Goal: Information Seeking & Learning: Learn about a topic

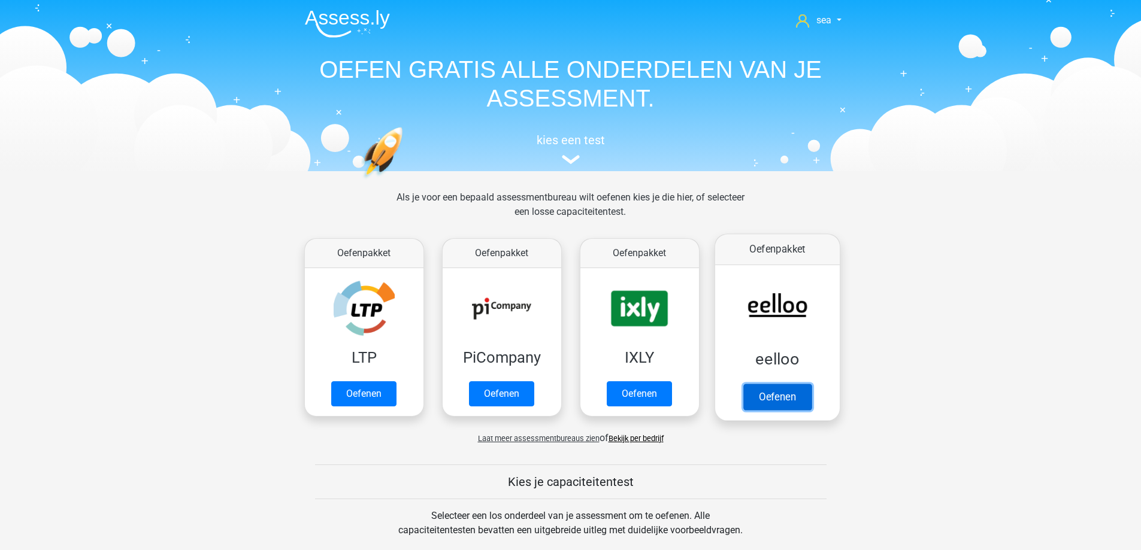
click at [784, 389] on link "Oefenen" at bounding box center [777, 397] width 68 height 26
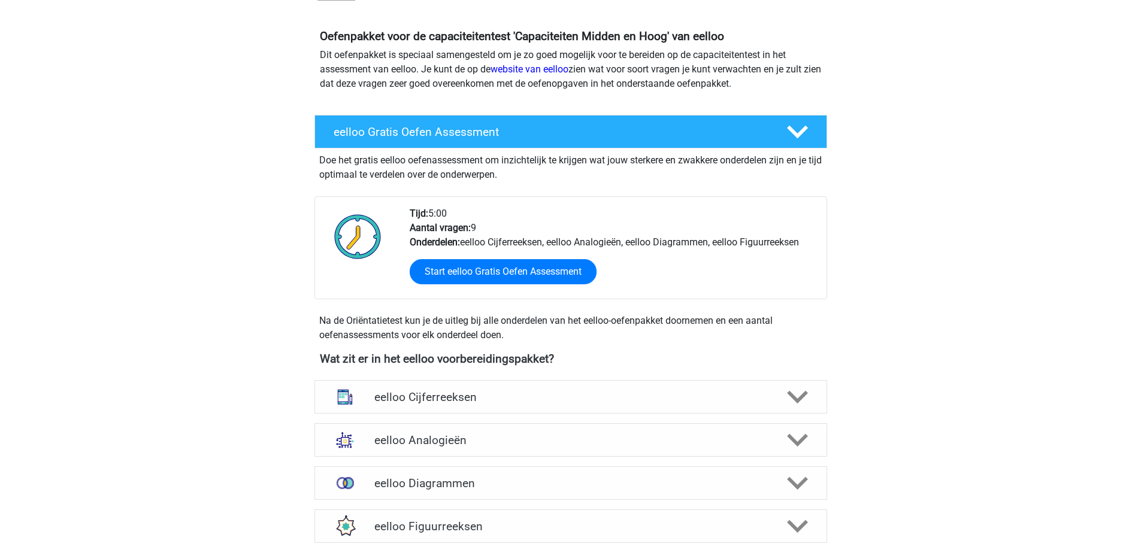
scroll to position [120, 0]
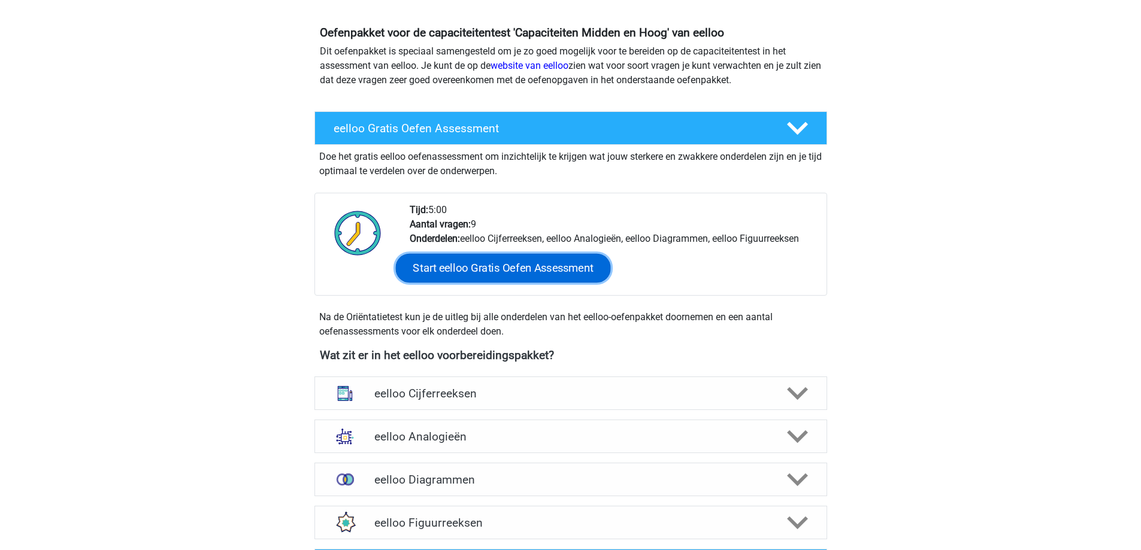
click at [497, 269] on link "Start eelloo Gratis Oefen Assessment" at bounding box center [502, 268] width 215 height 29
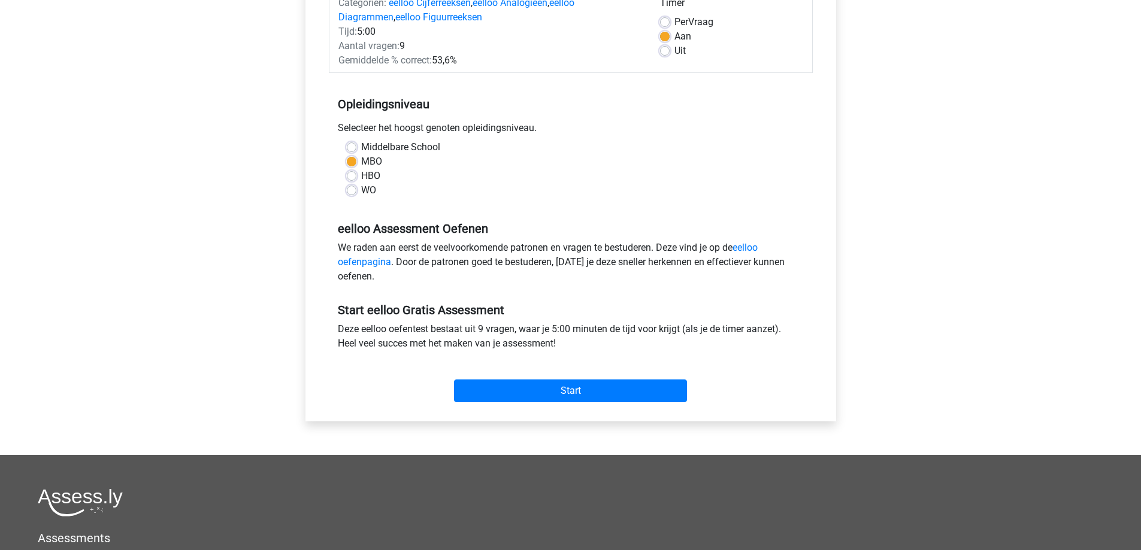
scroll to position [180, 0]
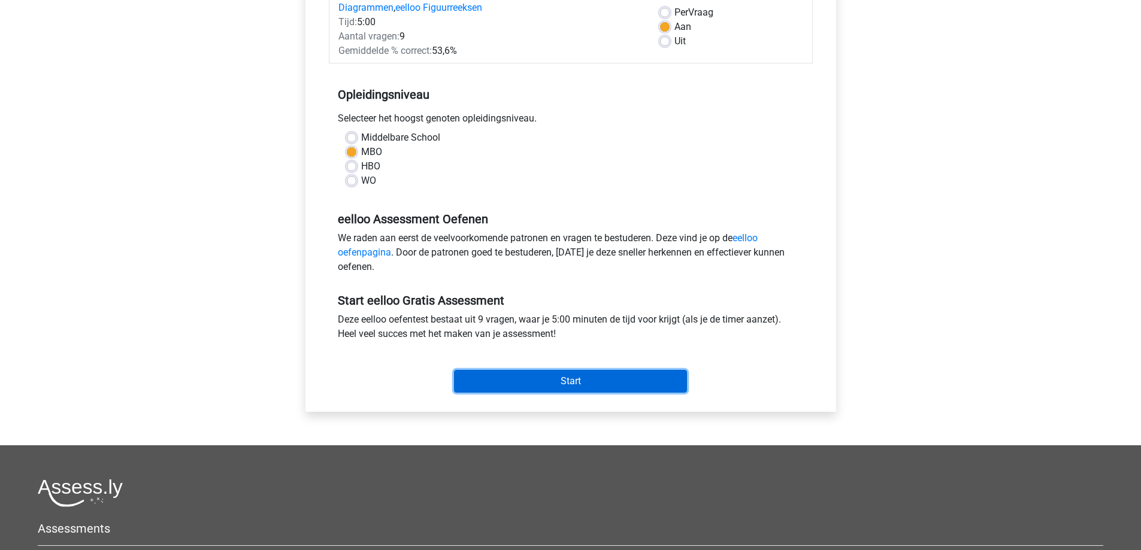
click at [572, 380] on input "Start" at bounding box center [570, 381] width 233 height 23
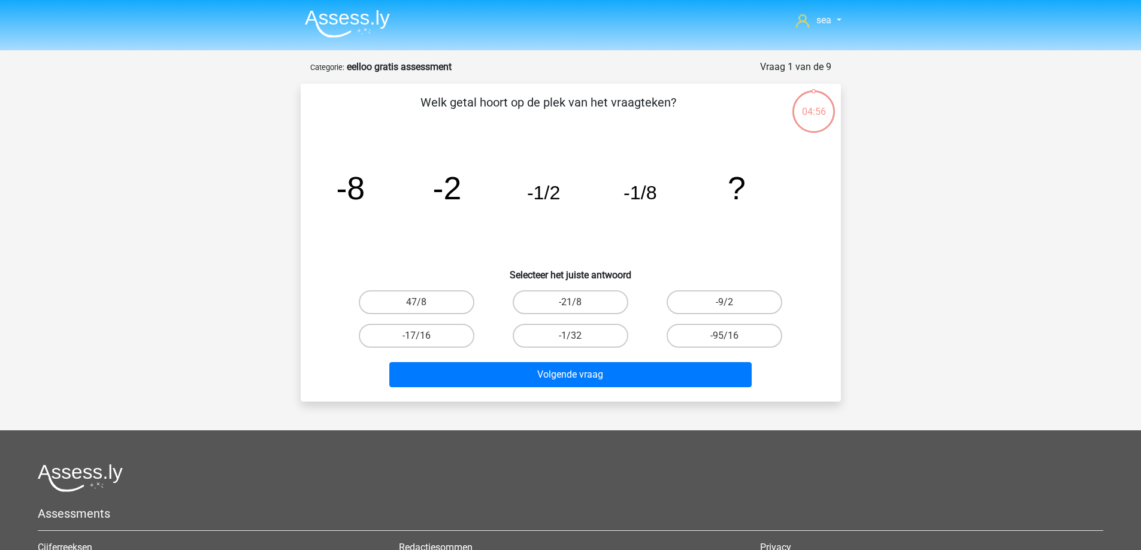
click at [332, 14] on img at bounding box center [347, 24] width 85 height 28
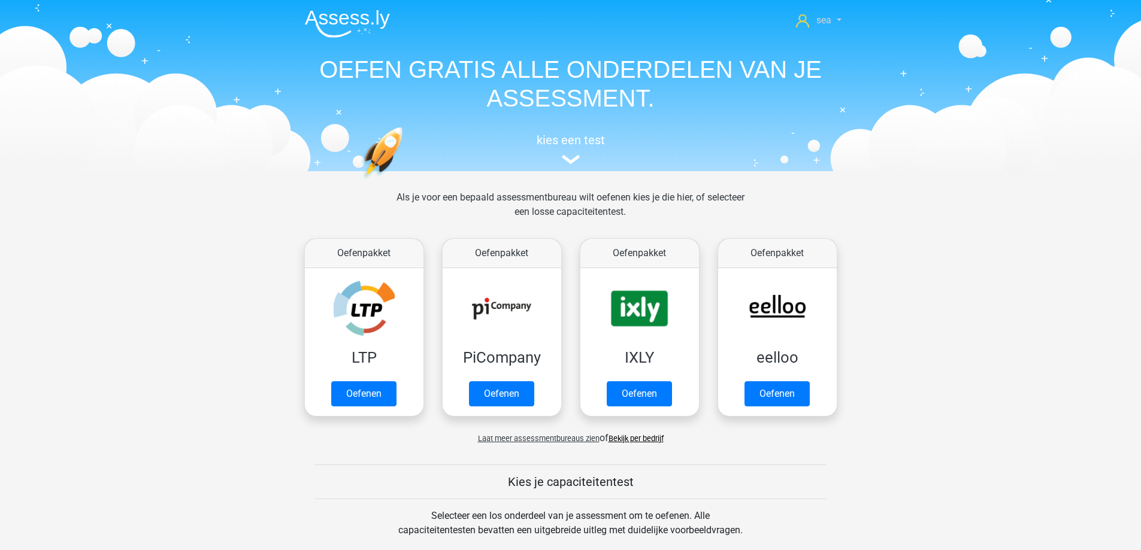
click at [816, 23] on link "sea" at bounding box center [818, 20] width 55 height 14
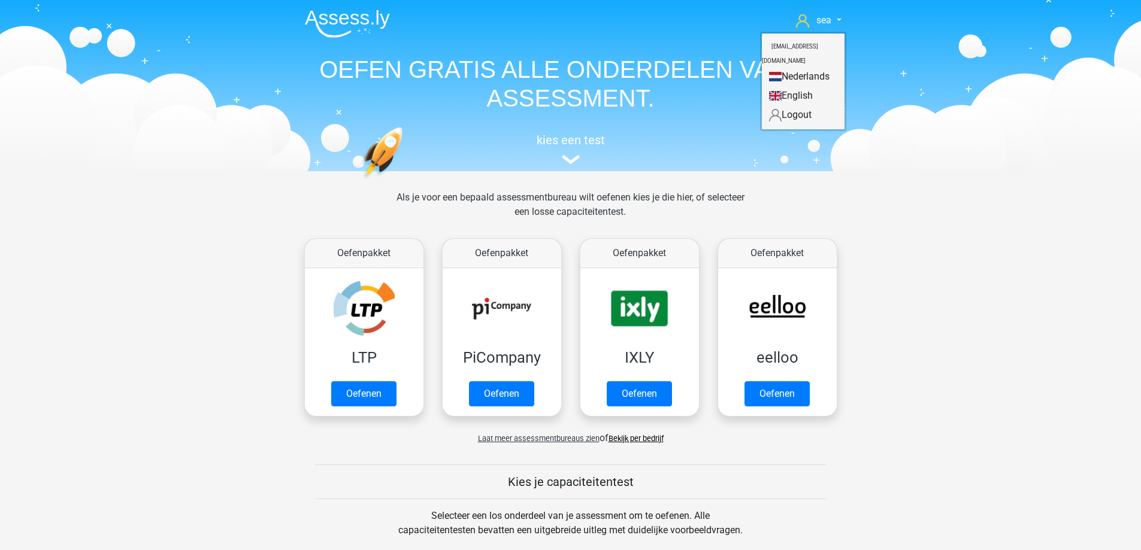
click at [800, 69] on link "Nederlands" at bounding box center [803, 76] width 83 height 19
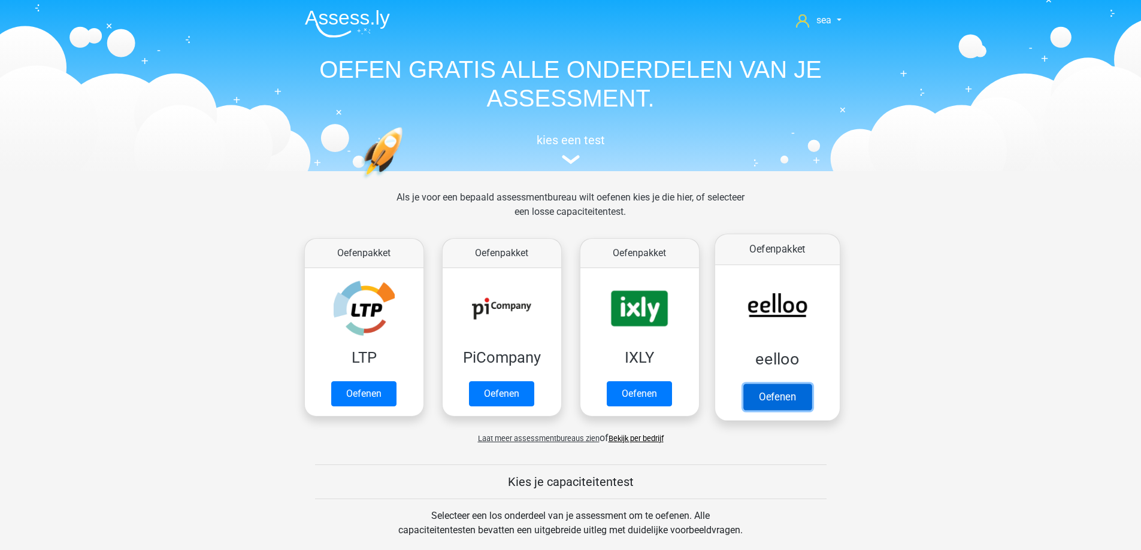
click at [771, 384] on link "Oefenen" at bounding box center [777, 397] width 68 height 26
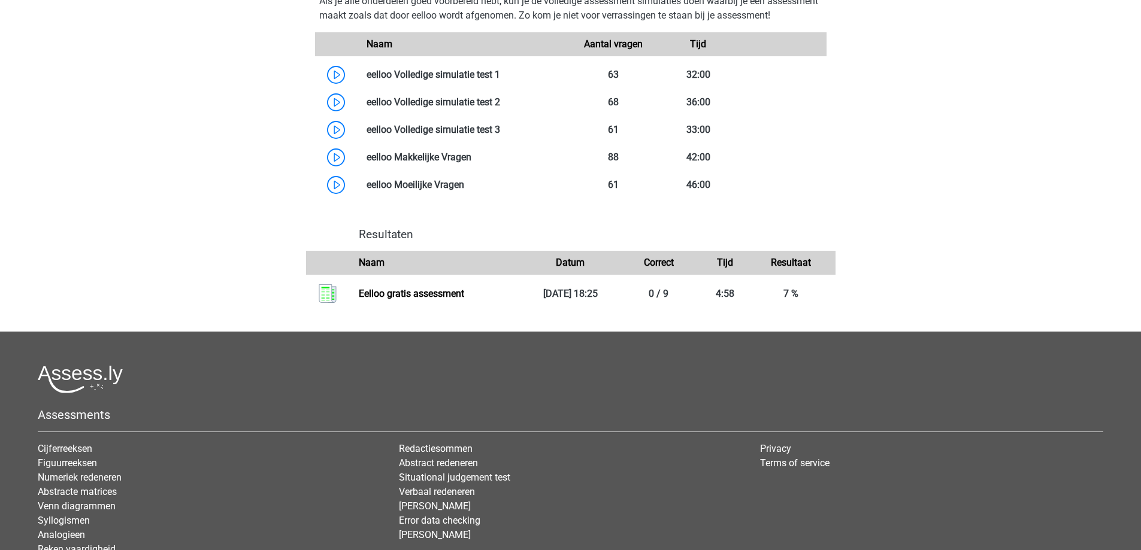
scroll to position [719, 0]
click at [500, 80] on link at bounding box center [500, 73] width 0 height 11
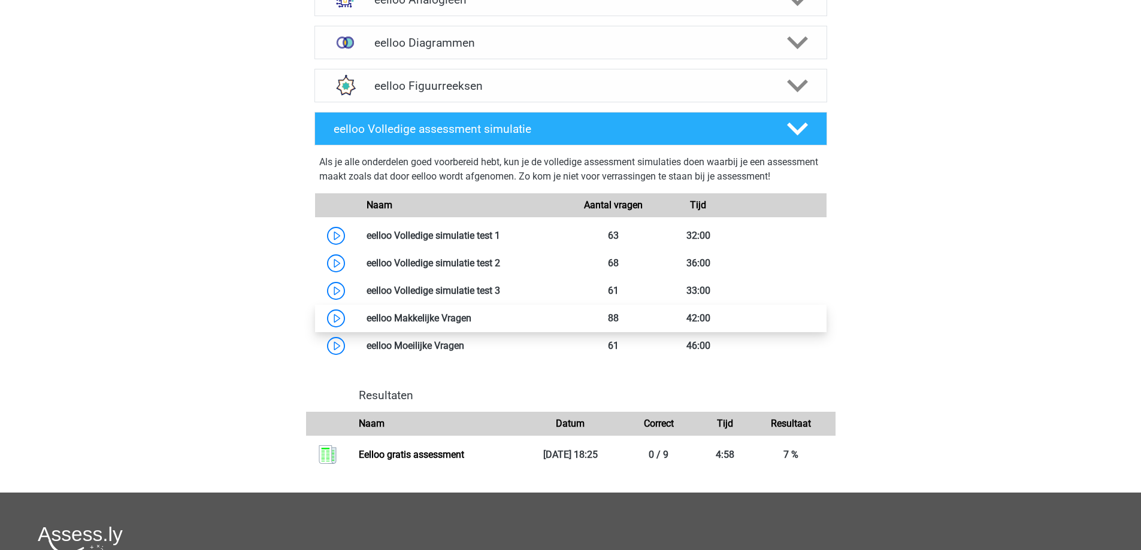
scroll to position [359, 0]
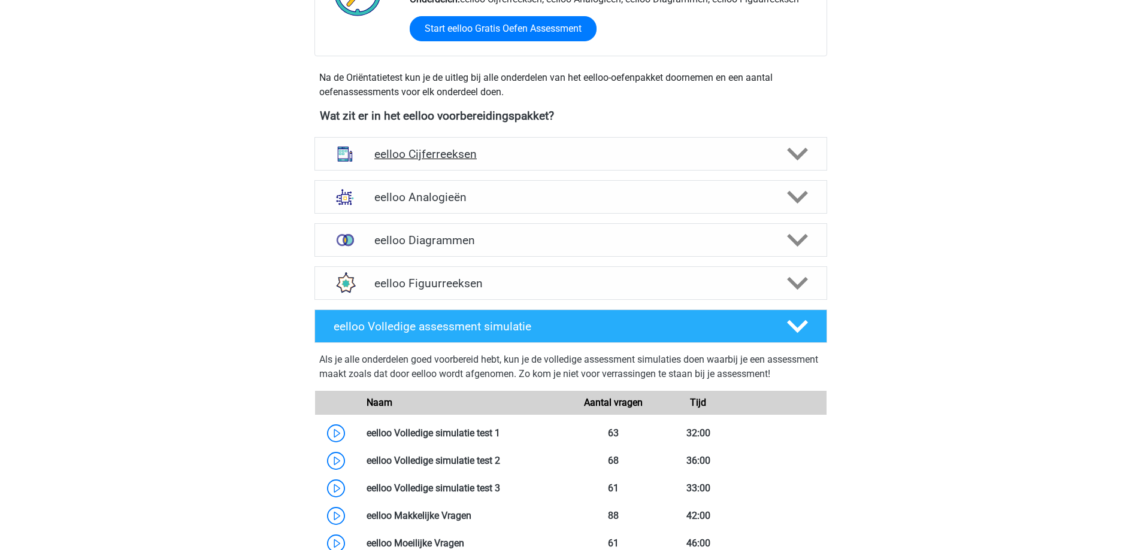
click at [437, 156] on h4 "eelloo Cijferreeksen" at bounding box center [570, 154] width 392 height 14
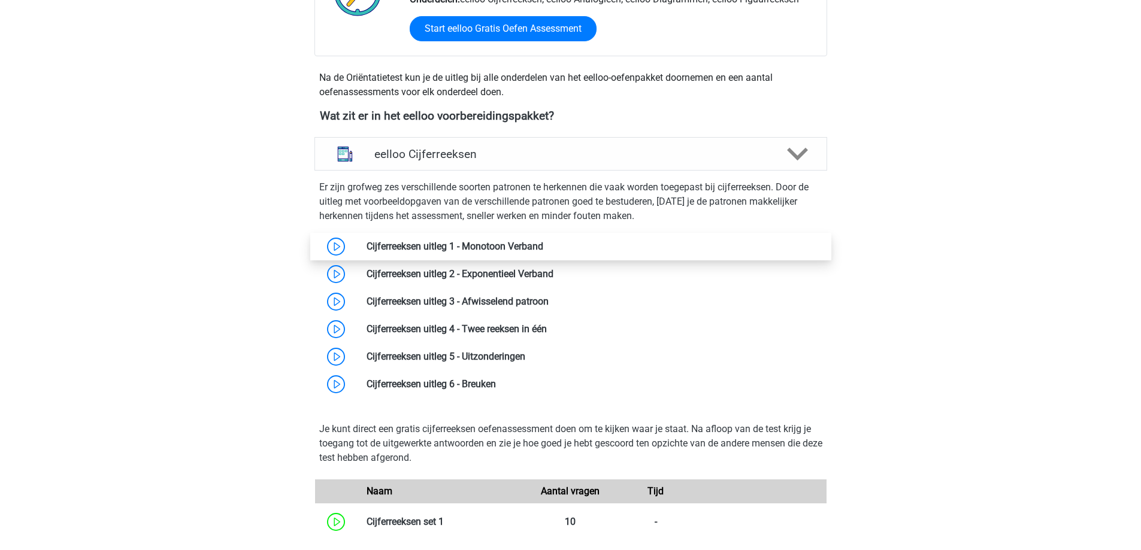
click at [543, 252] on link at bounding box center [543, 246] width 0 height 11
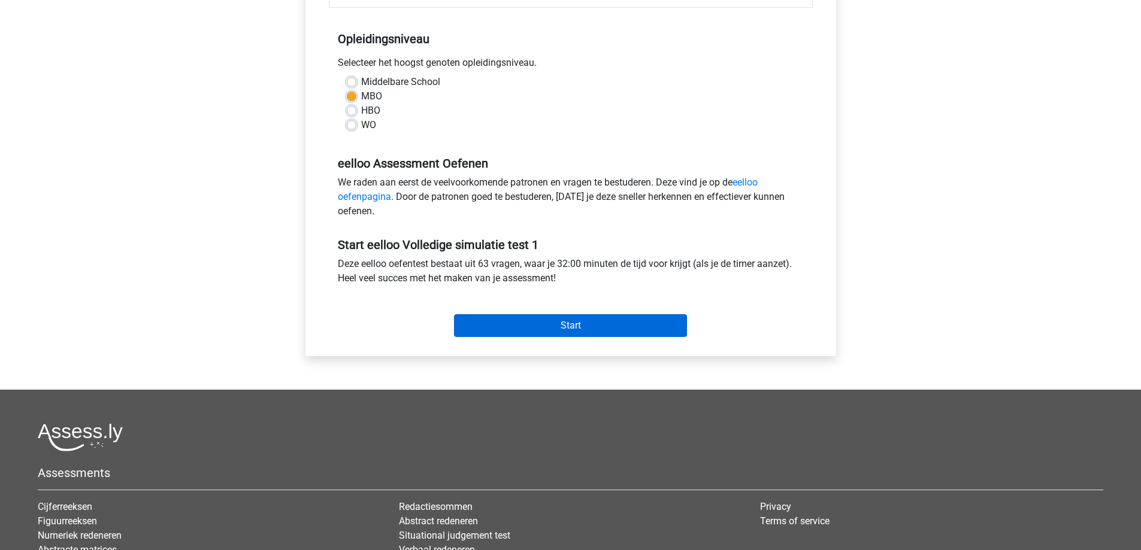
scroll to position [240, 0]
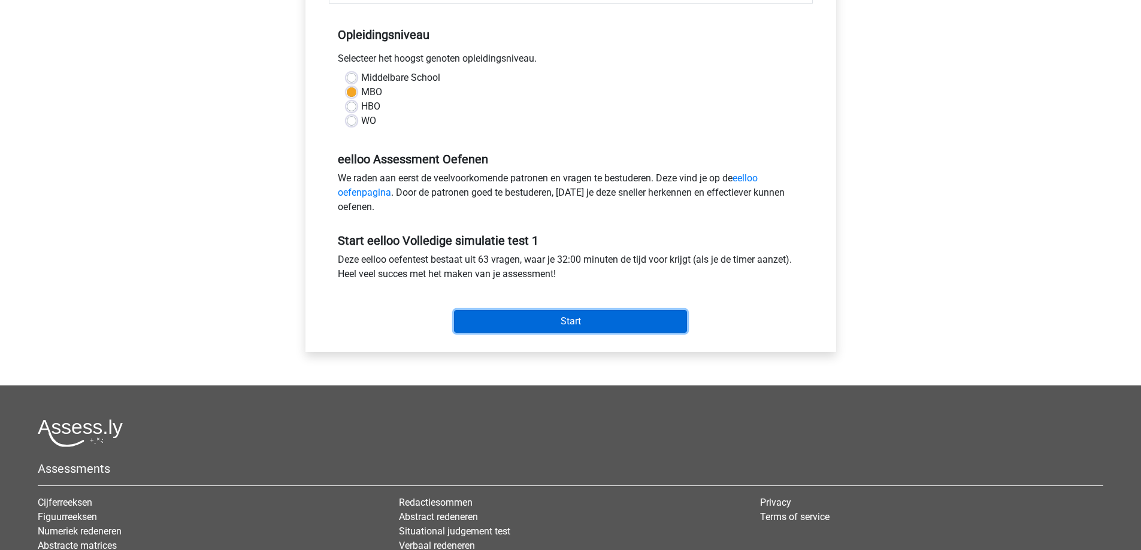
click at [502, 314] on input "Start" at bounding box center [570, 321] width 233 height 23
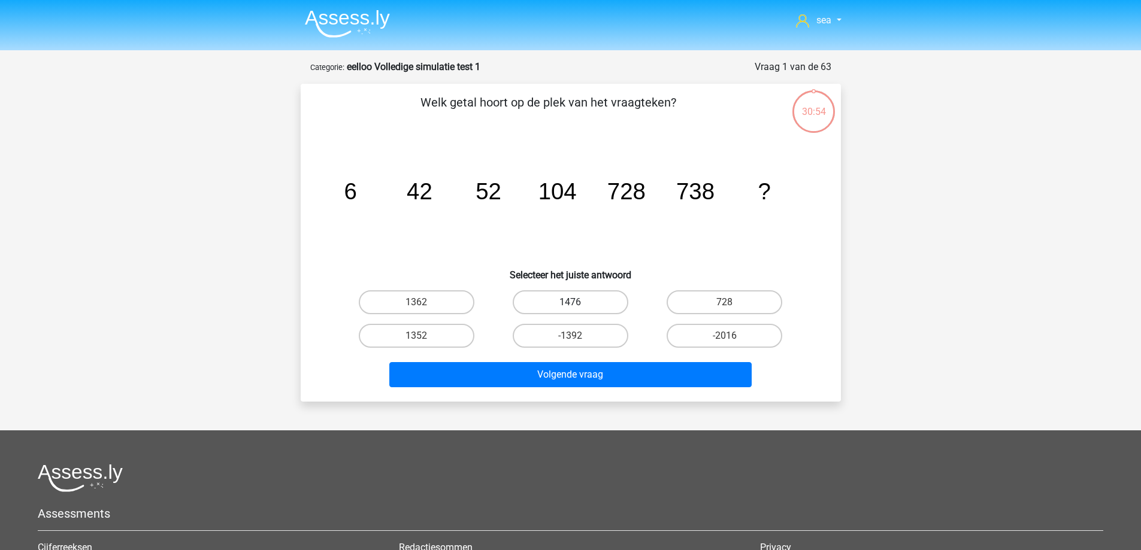
click at [539, 302] on label "1476" at bounding box center [571, 302] width 116 height 24
click at [570, 302] on input "1476" at bounding box center [574, 306] width 8 height 8
radio input "true"
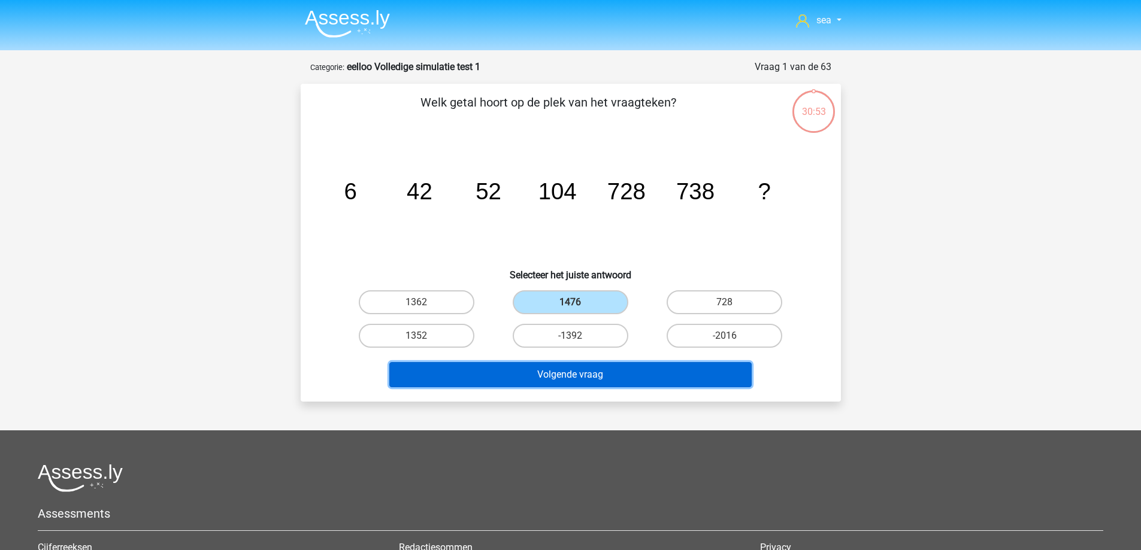
click at [573, 373] on button "Volgende vraag" at bounding box center [570, 374] width 362 height 25
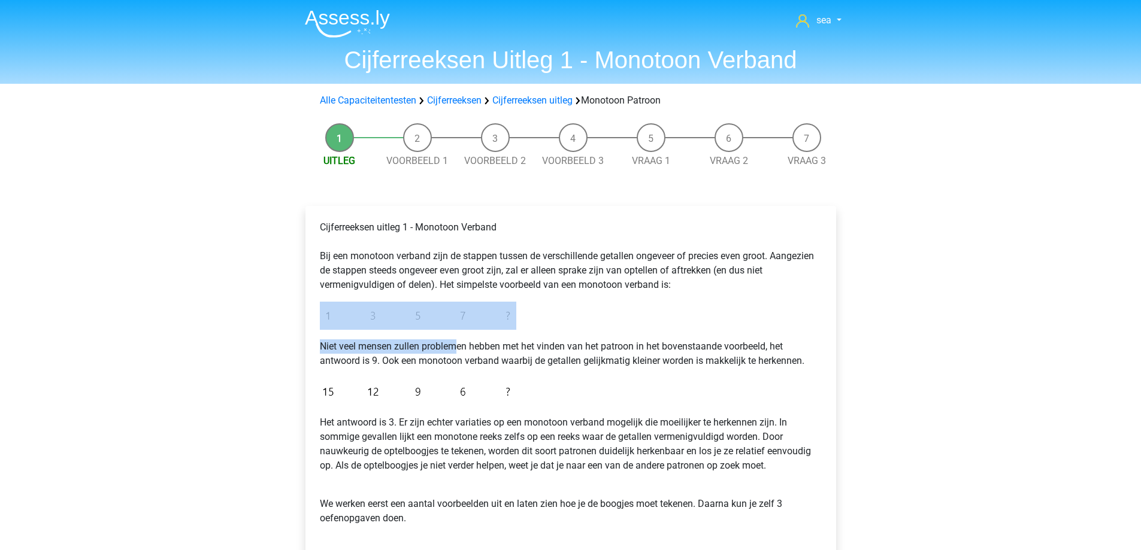
drag, startPoint x: 308, startPoint y: 304, endPoint x: 458, endPoint y: 342, distance: 154.6
click at [458, 342] on div "Cijferreeksen uitleg 1 - Monotoon Verband Bij een monotoon verband zijn de stap…" at bounding box center [570, 401] width 531 height 391
click at [549, 317] on div "Cijferreeksen uitleg 1 - Monotoon Verband Bij een monotoon verband zijn de stap…" at bounding box center [571, 378] width 512 height 325
click at [494, 310] on img at bounding box center [418, 316] width 196 height 28
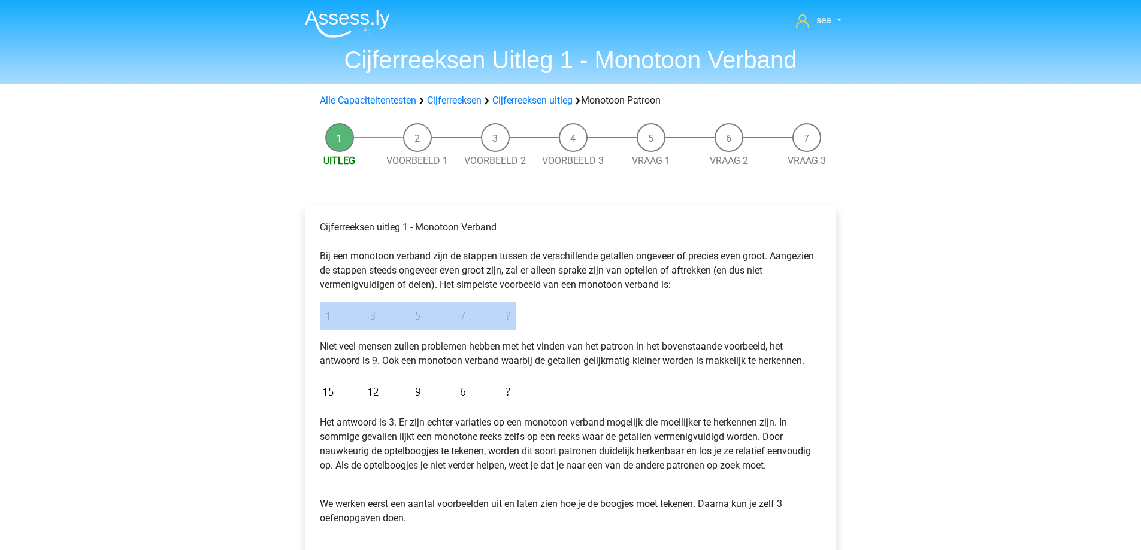
drag, startPoint x: 519, startPoint y: 310, endPoint x: 561, endPoint y: 313, distance: 42.1
click at [526, 310] on div "Cijferreeksen uitleg 1 - Monotoon Verband Bij een monotoon verband zijn de stap…" at bounding box center [571, 378] width 512 height 325
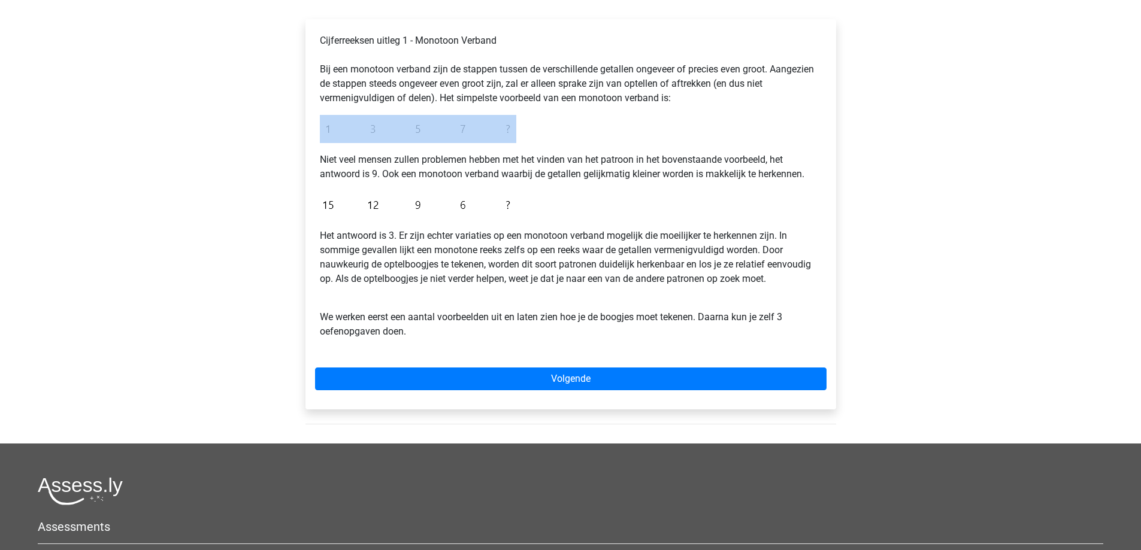
scroll to position [60, 0]
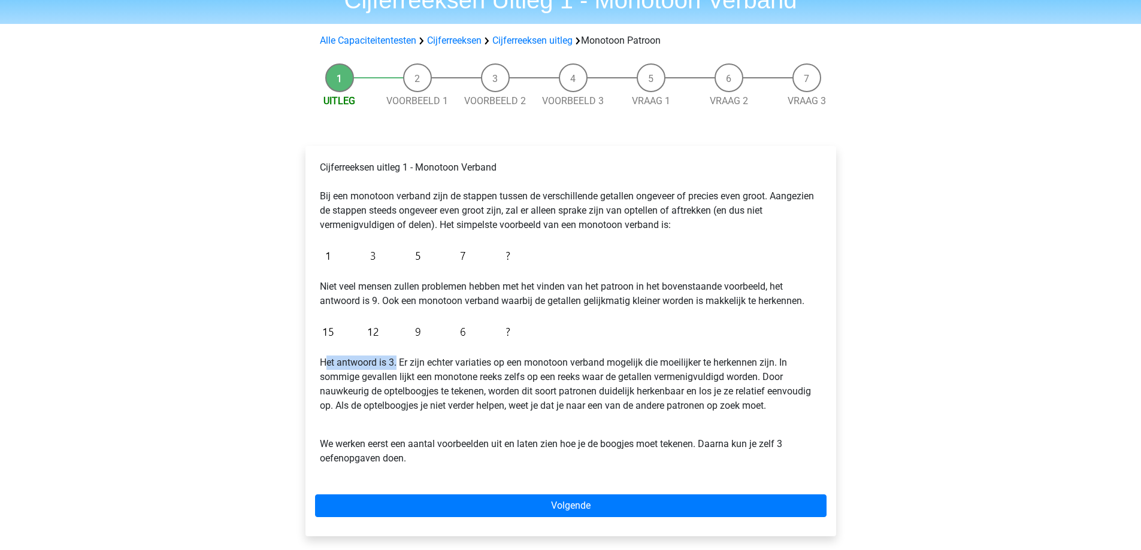
drag, startPoint x: 327, startPoint y: 364, endPoint x: 409, endPoint y: 365, distance: 82.1
click at [398, 367] on p "Het antwoord is 3. Er zijn echter variaties op een monotoon verband mogelijk di…" at bounding box center [571, 384] width 502 height 57
click at [285, 398] on div "sea ctjesapsombat@icloud.com Nederlands English" at bounding box center [570, 413] width 1141 height 947
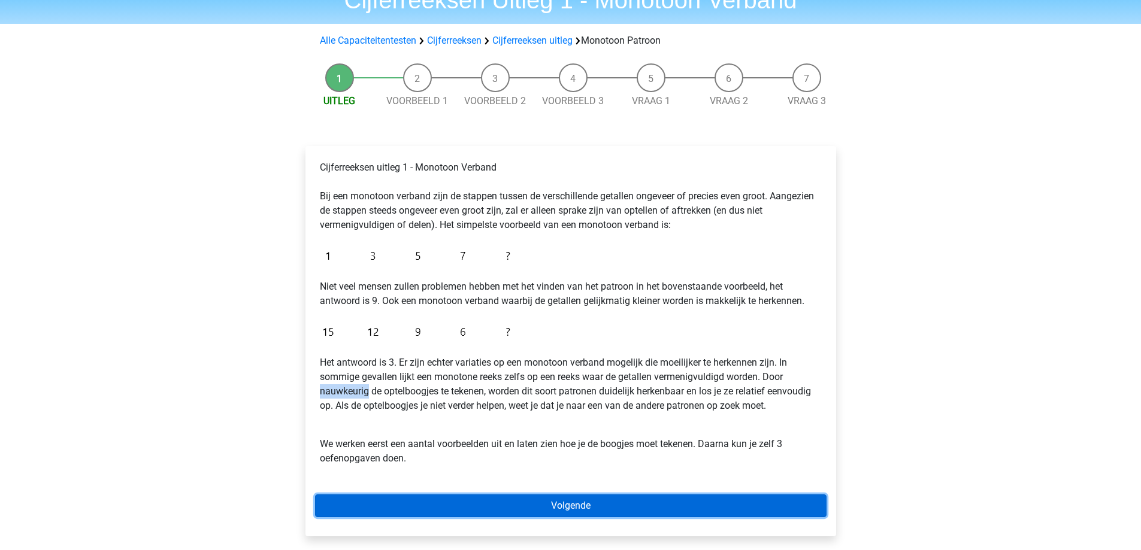
click at [403, 504] on link "Volgende" at bounding box center [571, 506] width 512 height 23
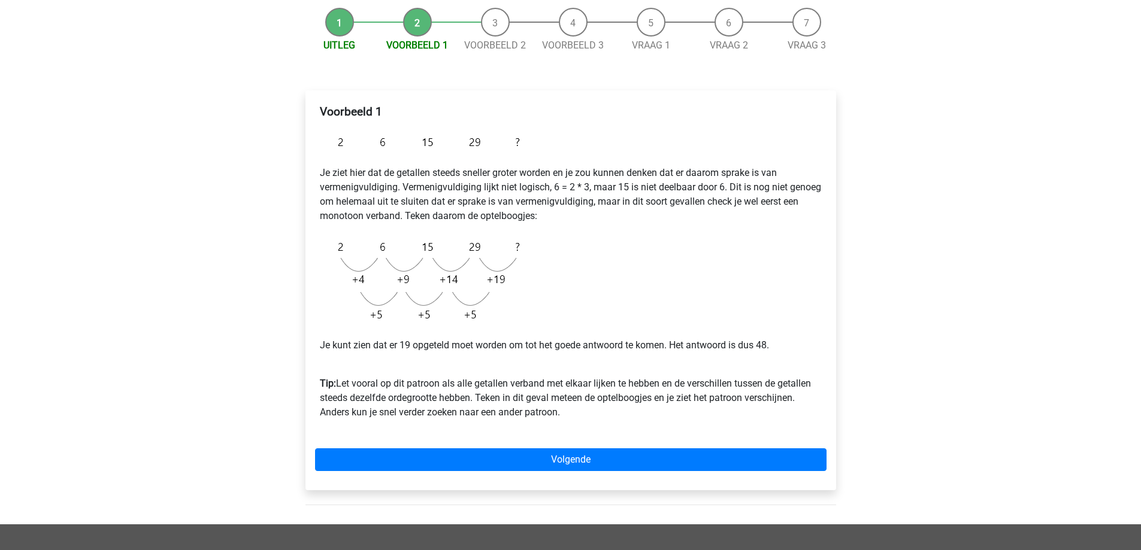
scroll to position [120, 0]
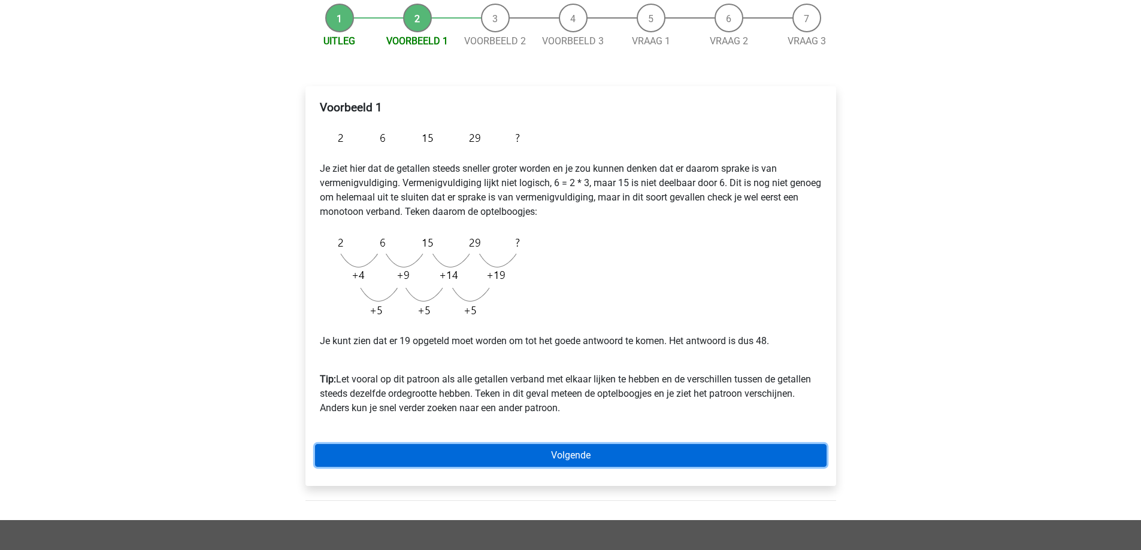
click at [371, 460] on link "Volgende" at bounding box center [571, 455] width 512 height 23
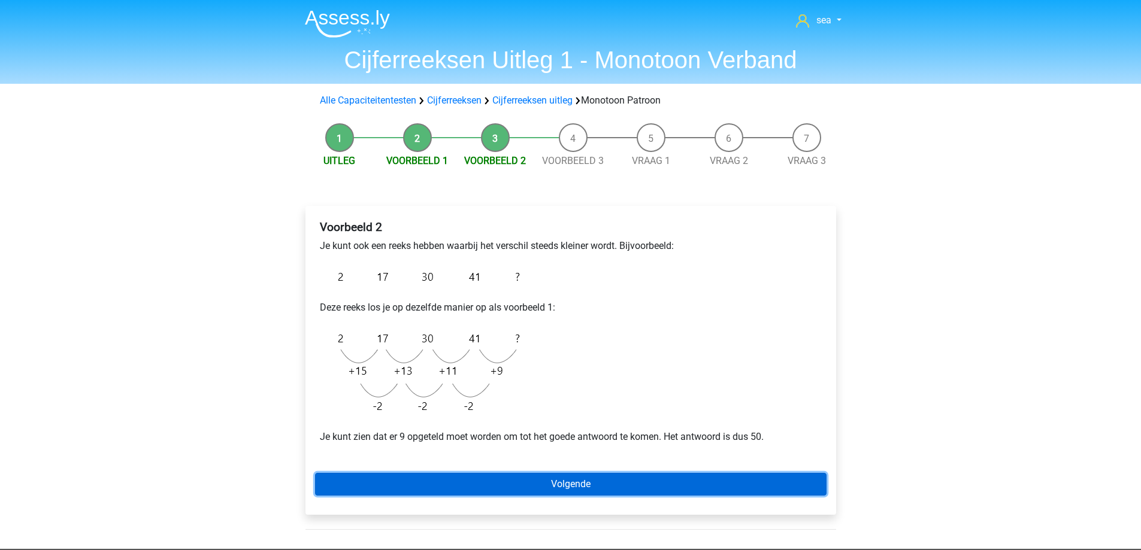
click at [400, 482] on link "Volgende" at bounding box center [571, 484] width 512 height 23
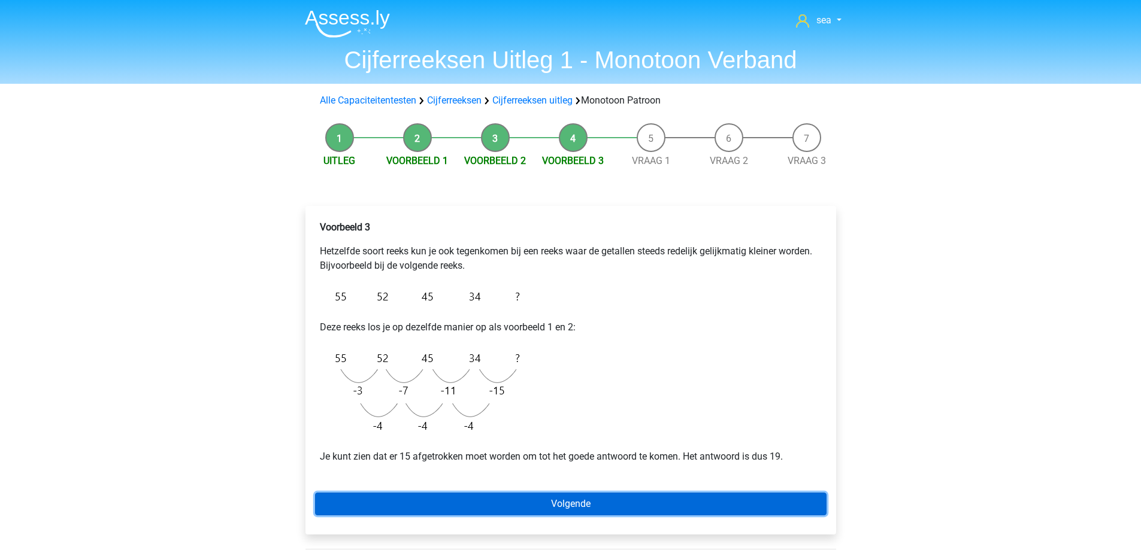
click at [486, 497] on link "Volgende" at bounding box center [571, 504] width 512 height 23
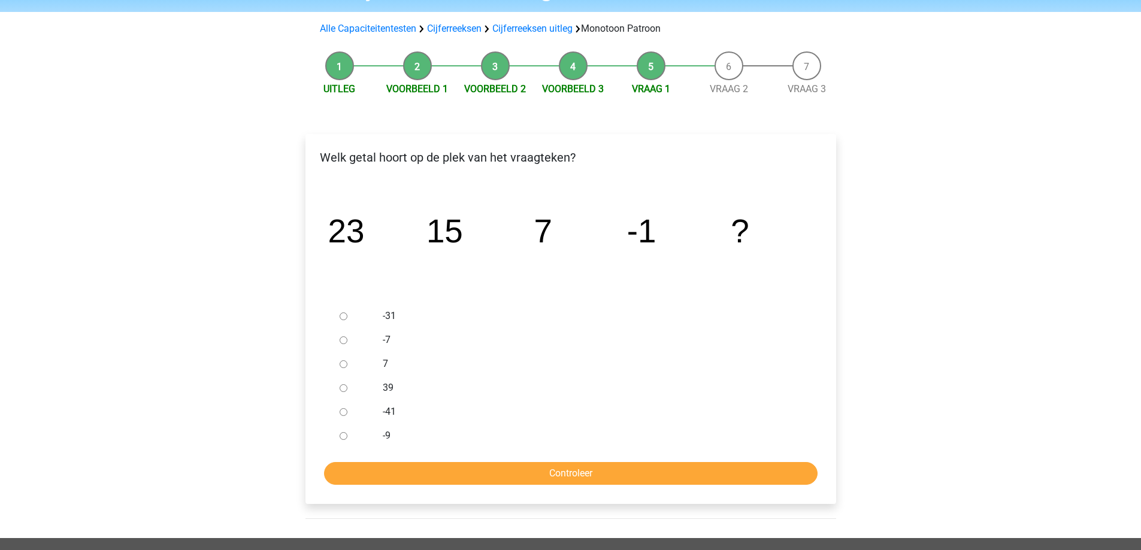
scroll to position [60, 0]
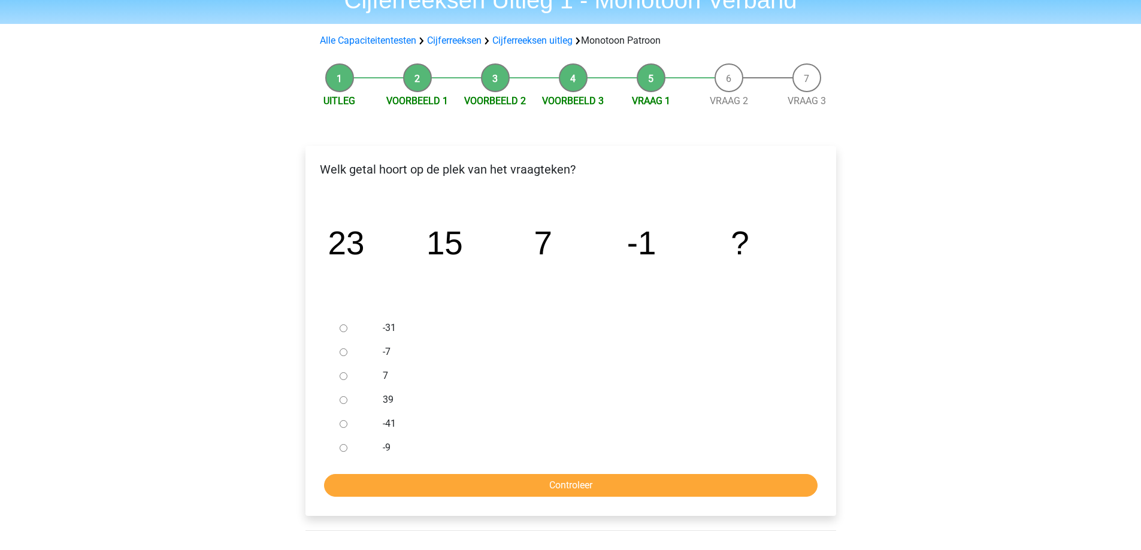
click at [342, 446] on input "-9" at bounding box center [344, 448] width 8 height 8
radio input "true"
click at [364, 473] on form "-31 -7 7 39 -41 -9 Controleer" at bounding box center [571, 406] width 512 height 181
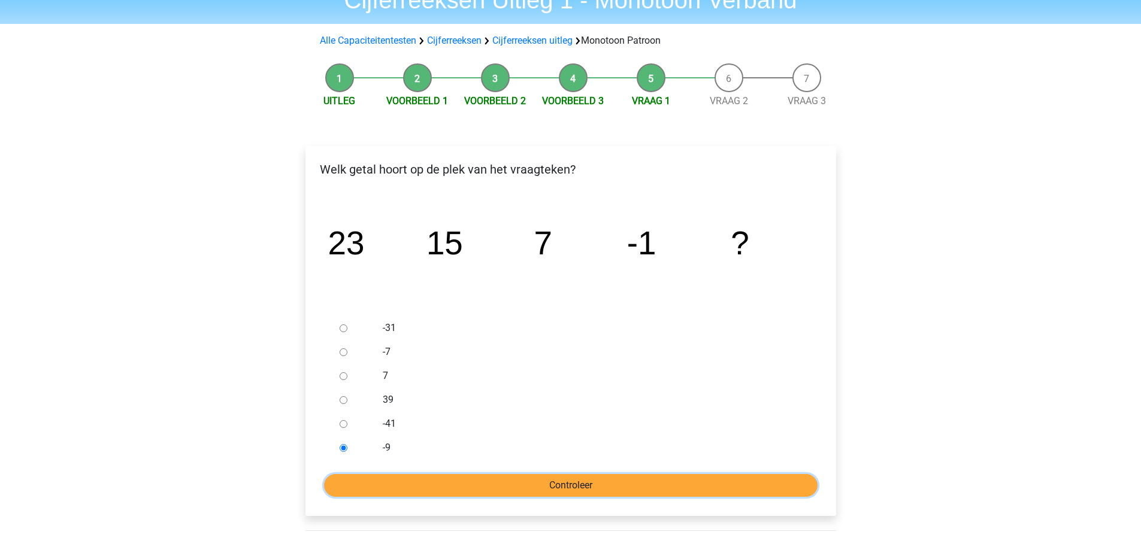
click at [368, 476] on input "Controleer" at bounding box center [571, 485] width 494 height 23
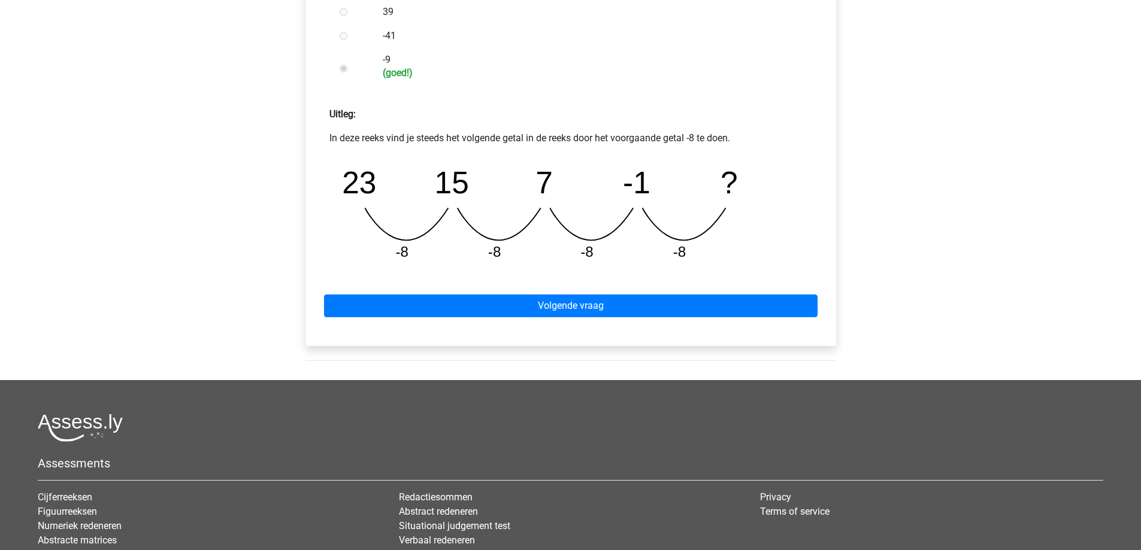
scroll to position [419, 0]
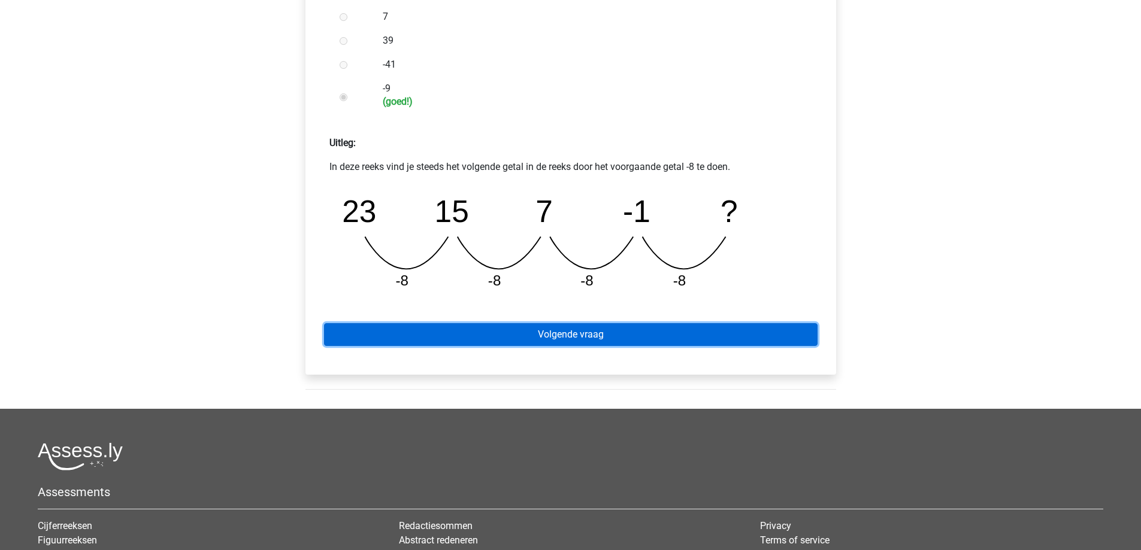
click at [528, 338] on link "Volgende vraag" at bounding box center [571, 334] width 494 height 23
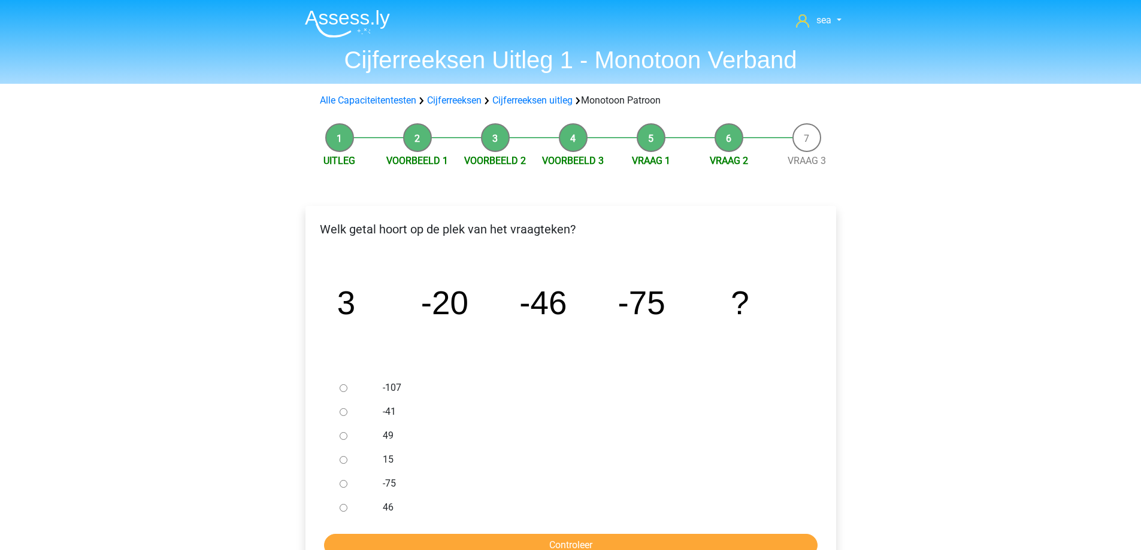
click at [347, 386] on div at bounding box center [355, 388] width 40 height 24
click at [344, 392] on div at bounding box center [355, 388] width 40 height 24
click at [341, 389] on input "-107" at bounding box center [344, 389] width 8 height 8
radio input "true"
click at [497, 537] on input "Controleer" at bounding box center [571, 545] width 494 height 23
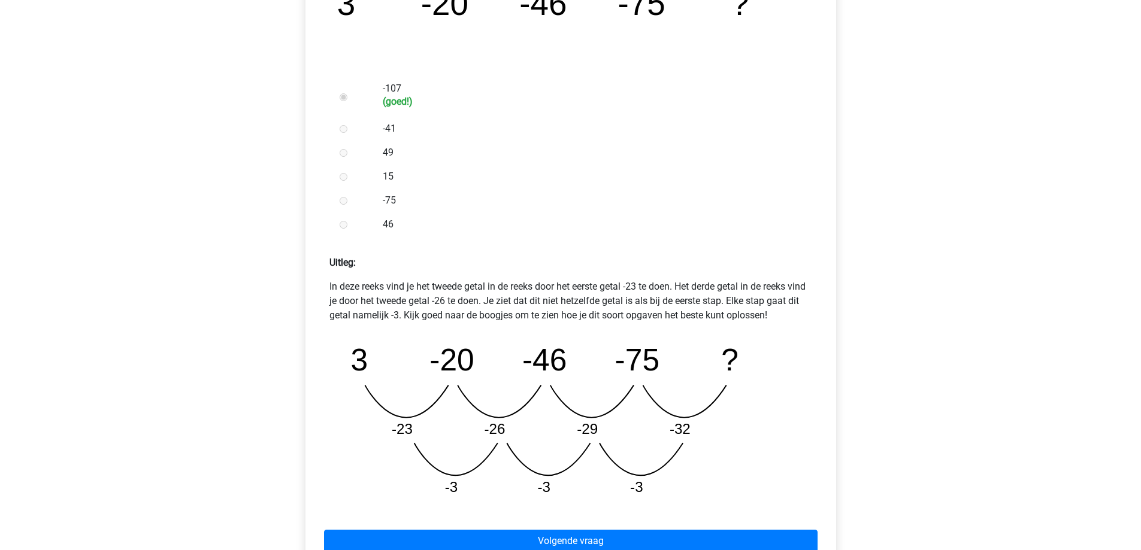
scroll to position [419, 0]
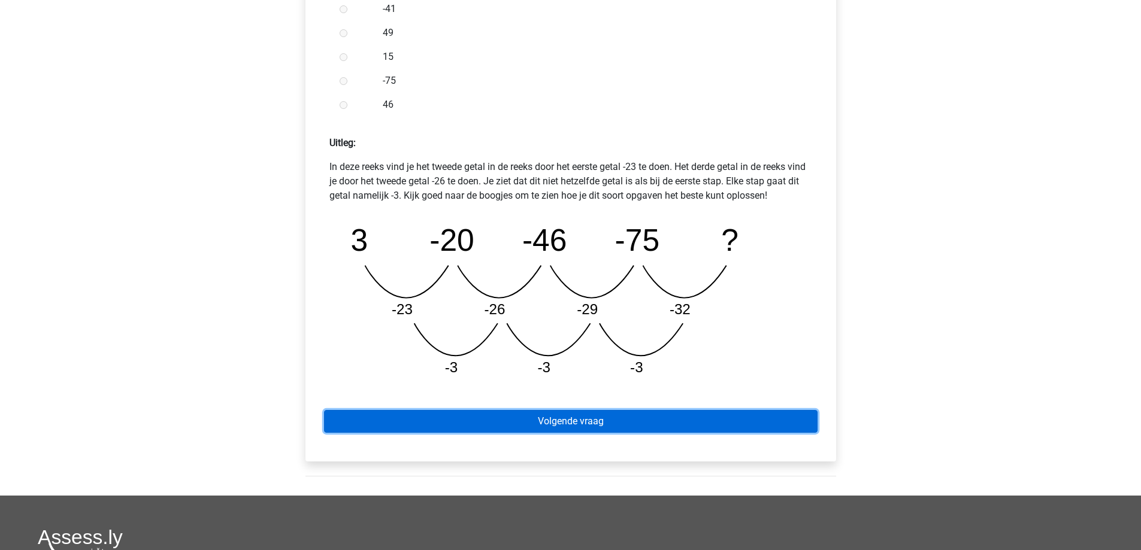
click at [472, 424] on link "Volgende vraag" at bounding box center [571, 421] width 494 height 23
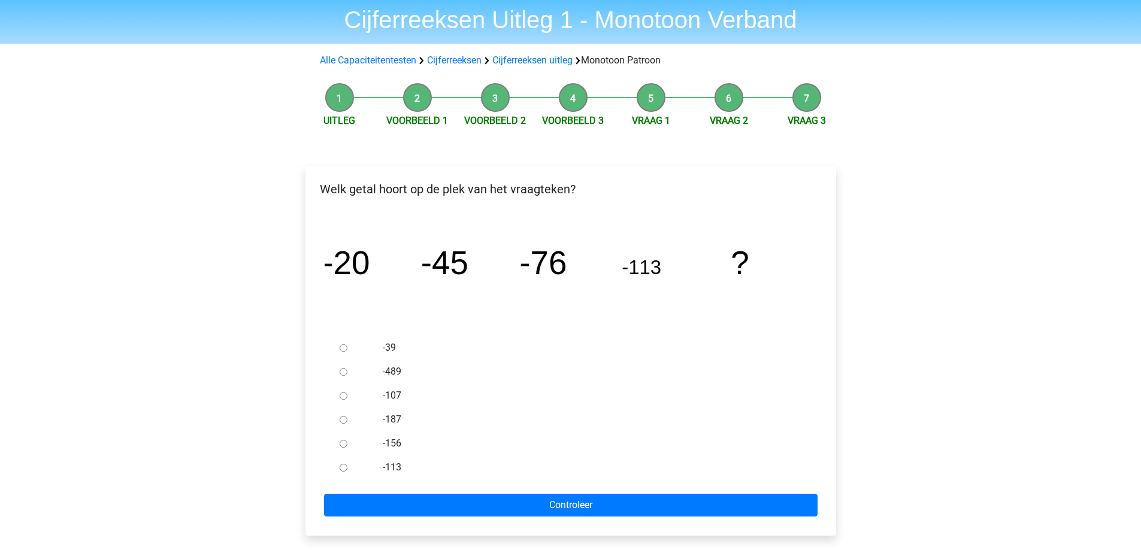
scroll to position [60, 0]
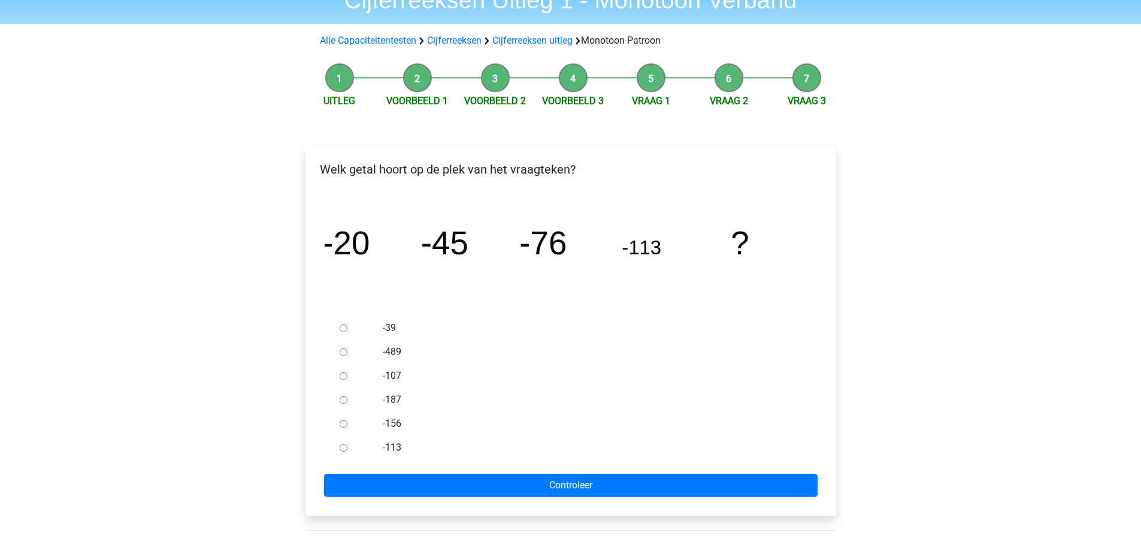
click at [340, 423] on input "-156" at bounding box center [344, 424] width 8 height 8
radio input "true"
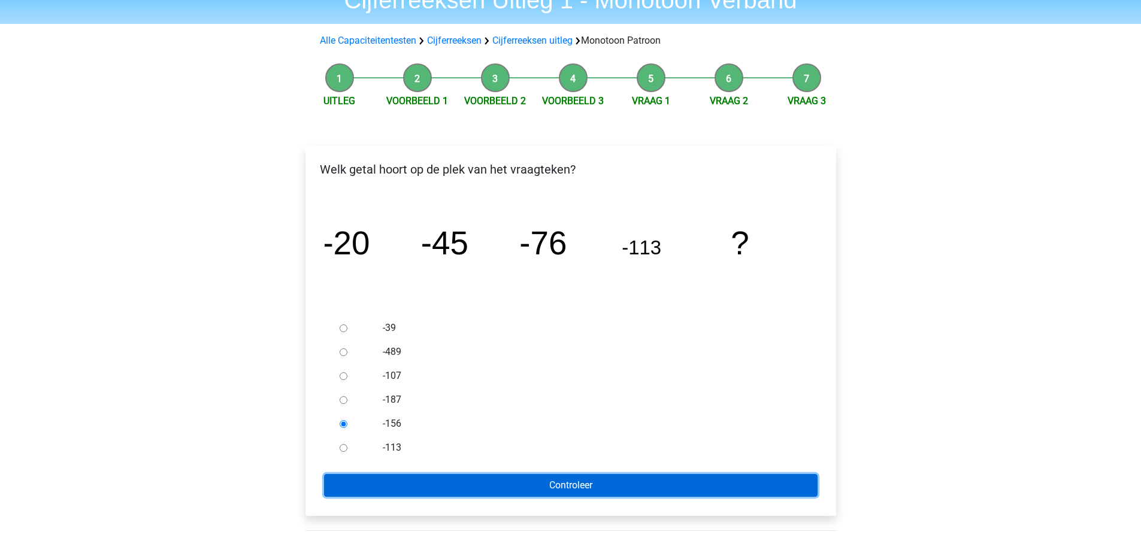
click at [374, 480] on input "Controleer" at bounding box center [571, 485] width 494 height 23
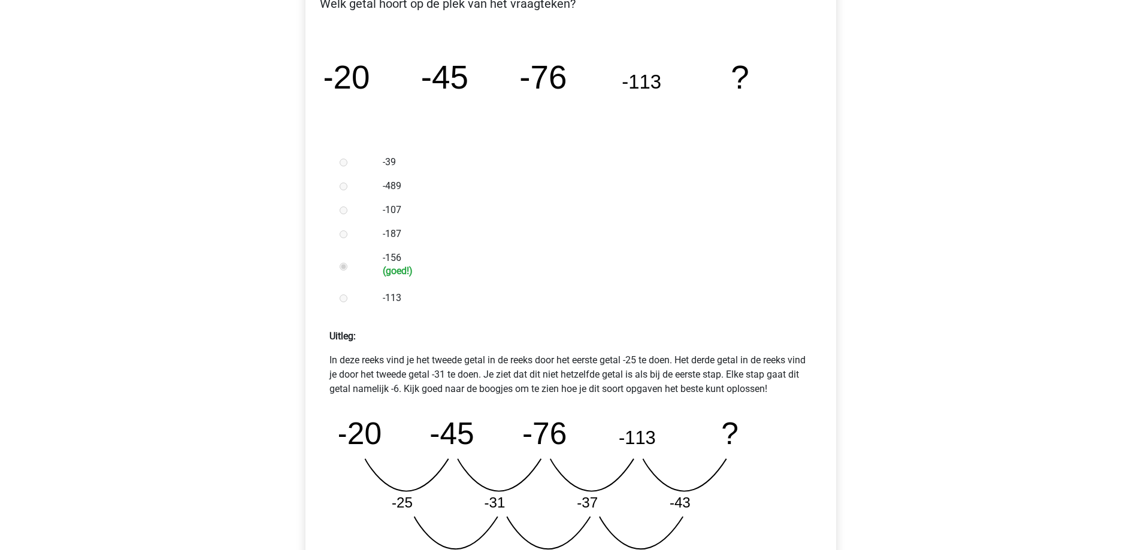
scroll to position [419, 0]
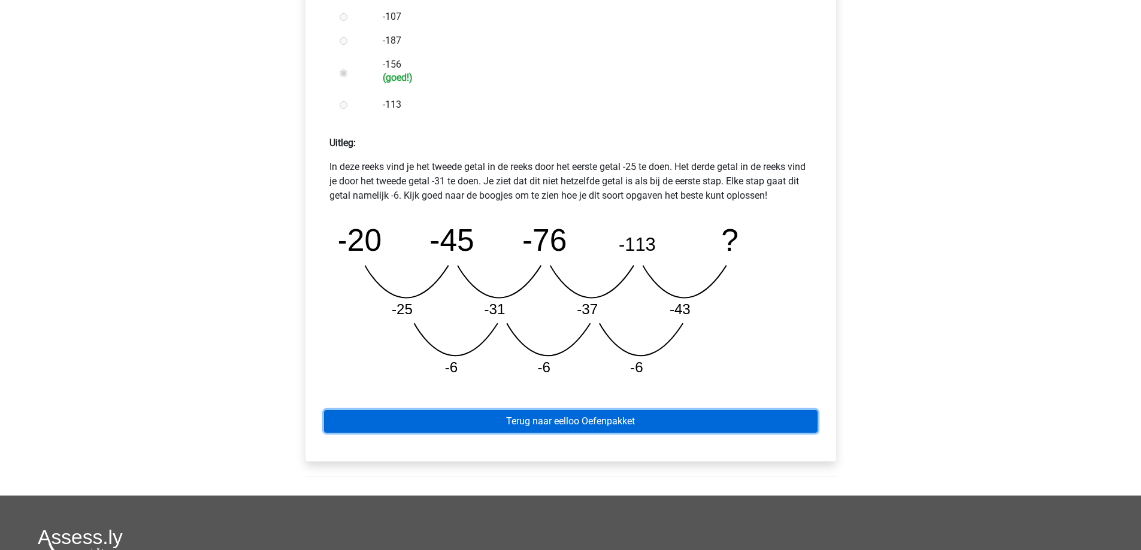
click at [531, 419] on link "Terug naar eelloo Oefenpakket" at bounding box center [571, 421] width 494 height 23
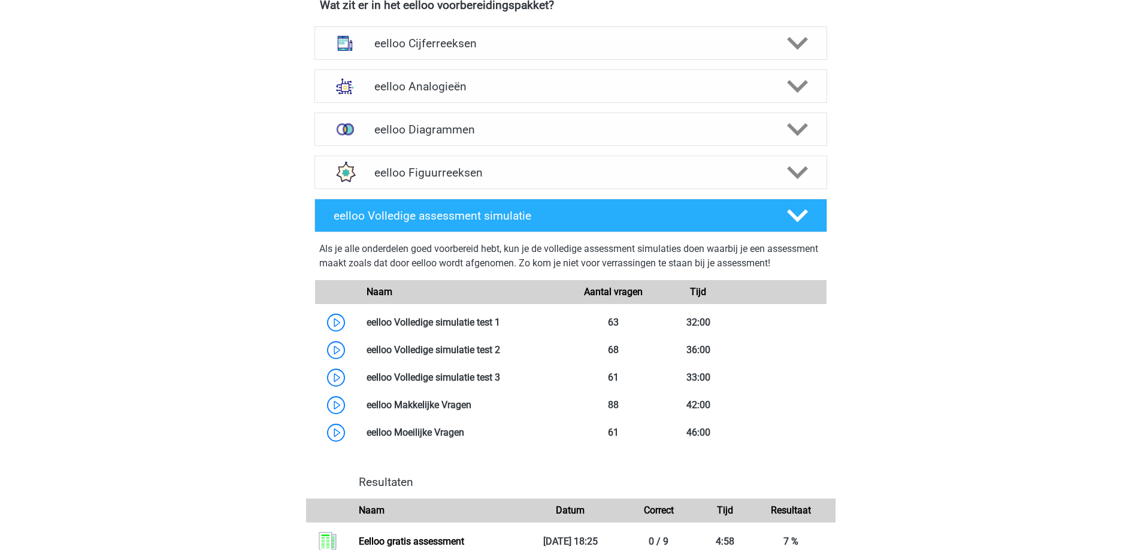
scroll to position [359, 0]
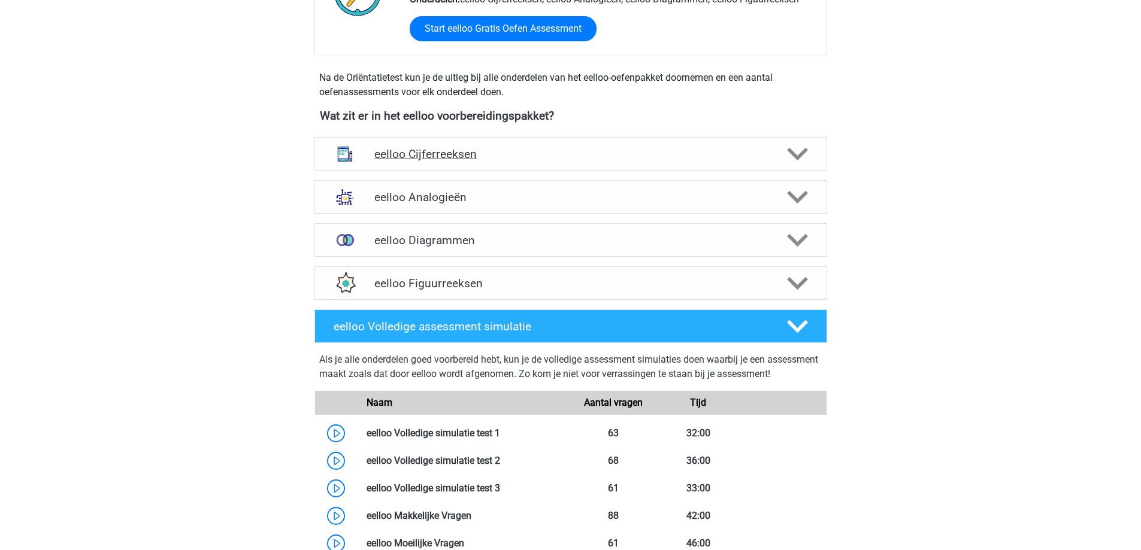
click at [450, 165] on div "eelloo Cijferreeksen" at bounding box center [570, 154] width 513 height 34
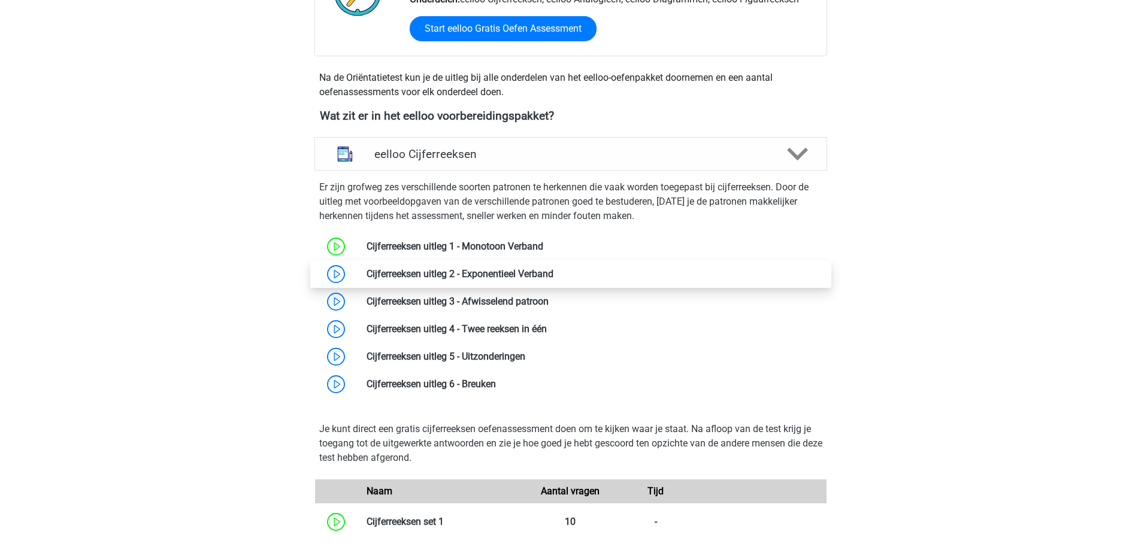
click at [553, 275] on link at bounding box center [553, 273] width 0 height 11
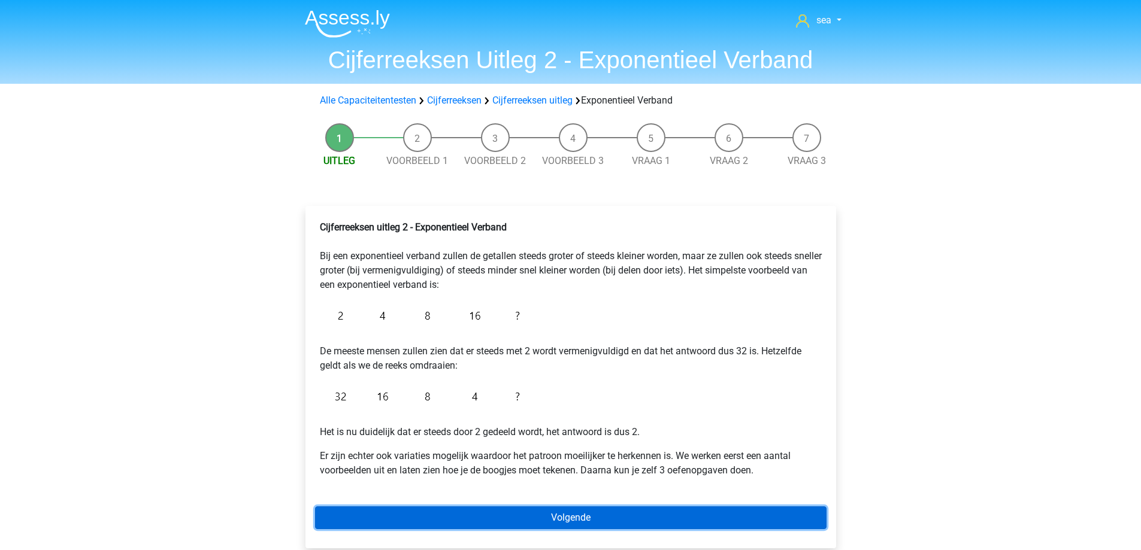
click at [477, 506] on div "Cijferreeksen uitleg 2 - Exponentieel Verband Bij een exponentieel verband zull…" at bounding box center [570, 377] width 531 height 343
click at [491, 515] on link "Volgende" at bounding box center [571, 518] width 512 height 23
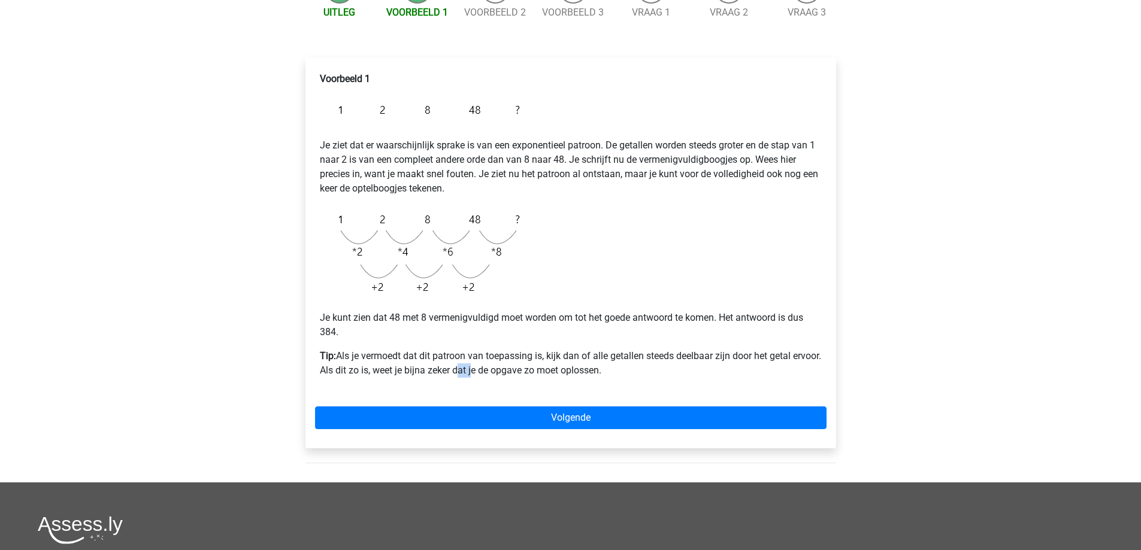
scroll to position [180, 0]
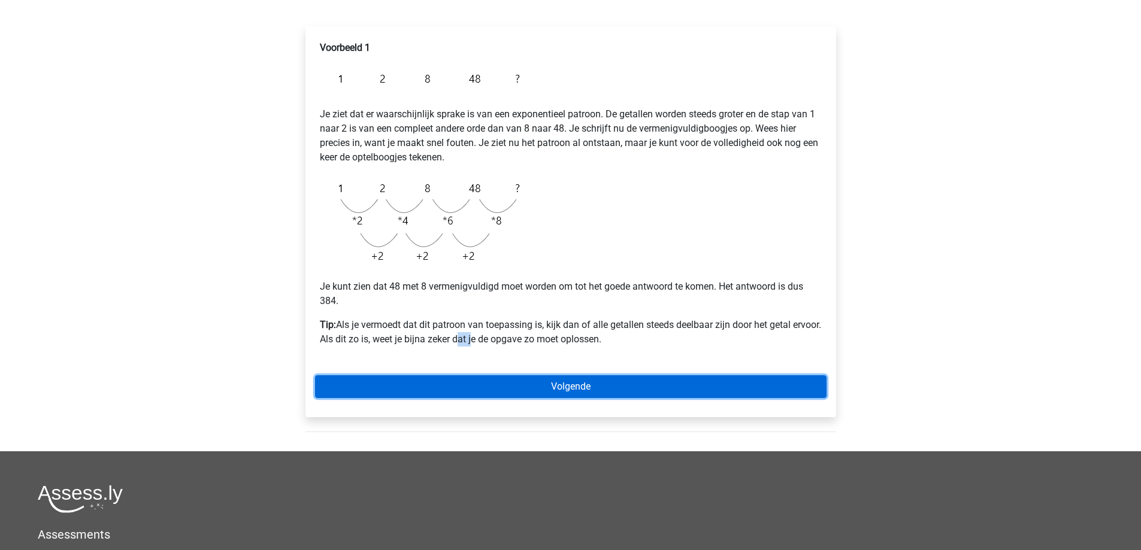
click at [435, 383] on link "Volgende" at bounding box center [571, 387] width 512 height 23
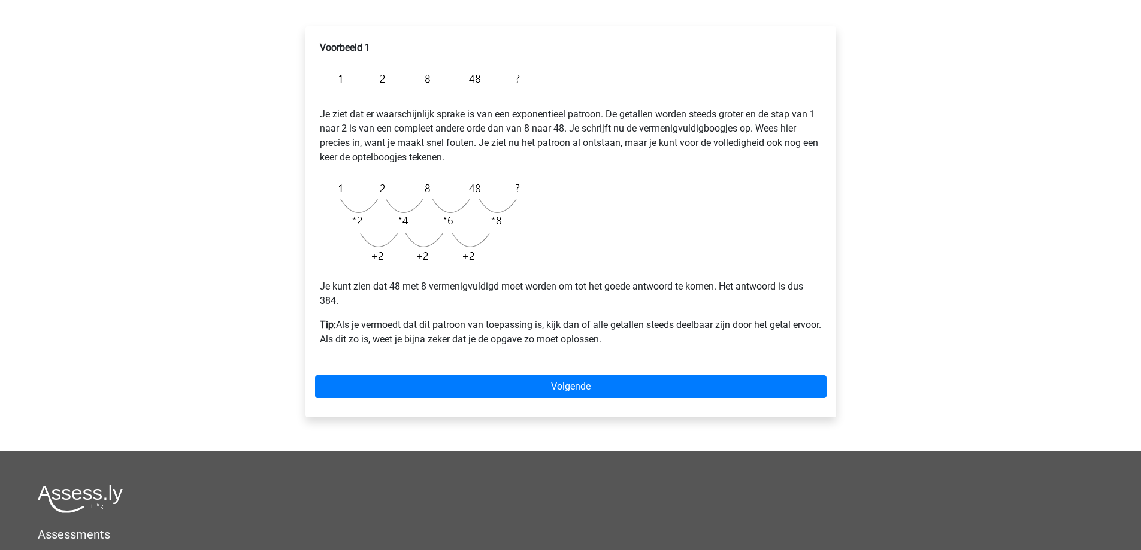
click at [303, 318] on div "Voorbeeld 1 Je ziet dat er waarschijnlijk sprake is van een exponentieel patroo…" at bounding box center [571, 226] width 550 height 449
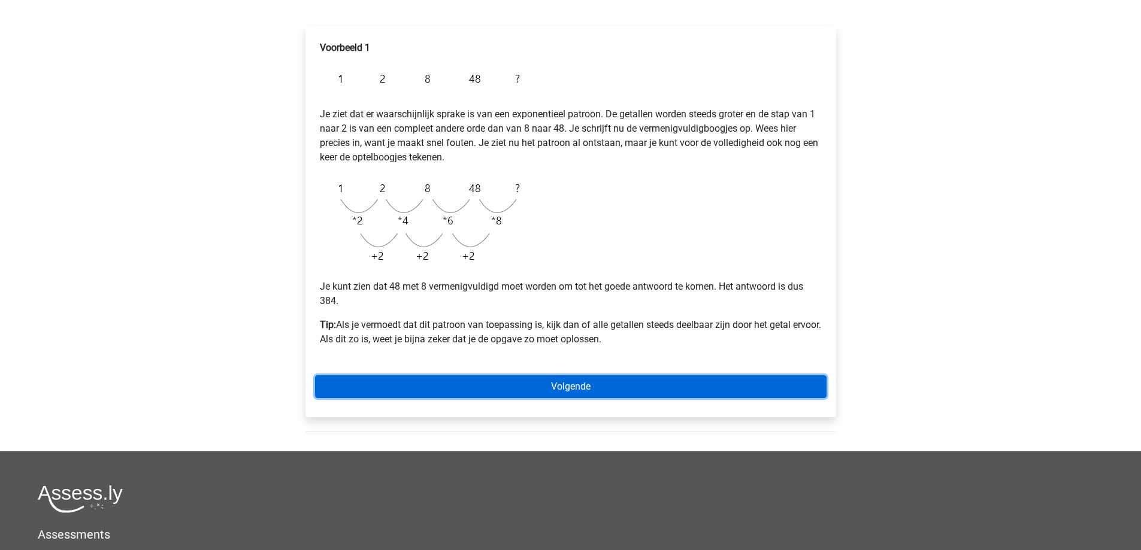
click at [494, 376] on link "Volgende" at bounding box center [571, 387] width 512 height 23
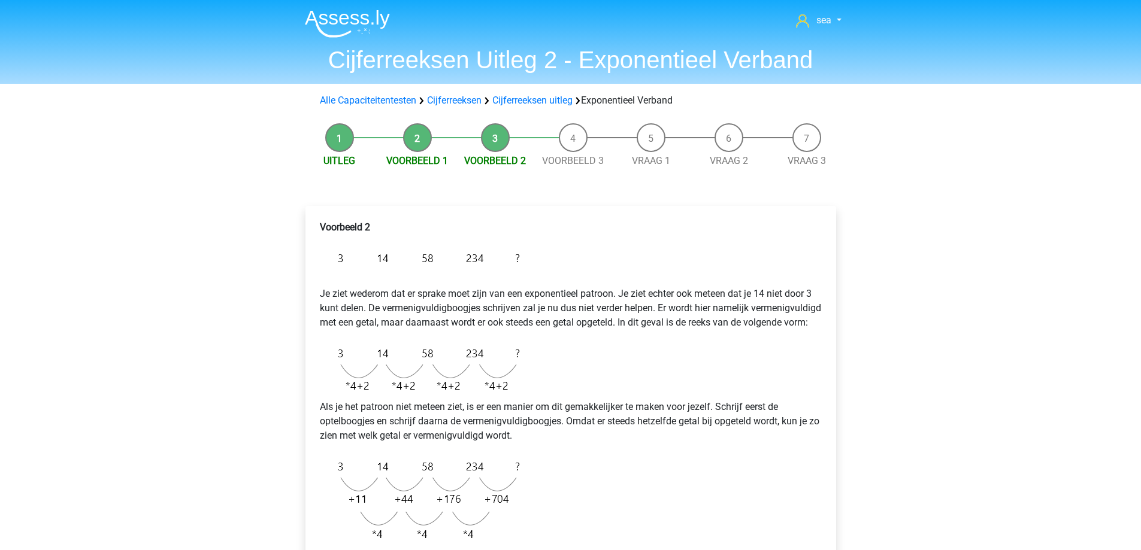
click at [413, 138] on li "Voorbeeld 1" at bounding box center [418, 145] width 78 height 45
click at [411, 139] on li "Voorbeeld 1" at bounding box center [418, 145] width 78 height 45
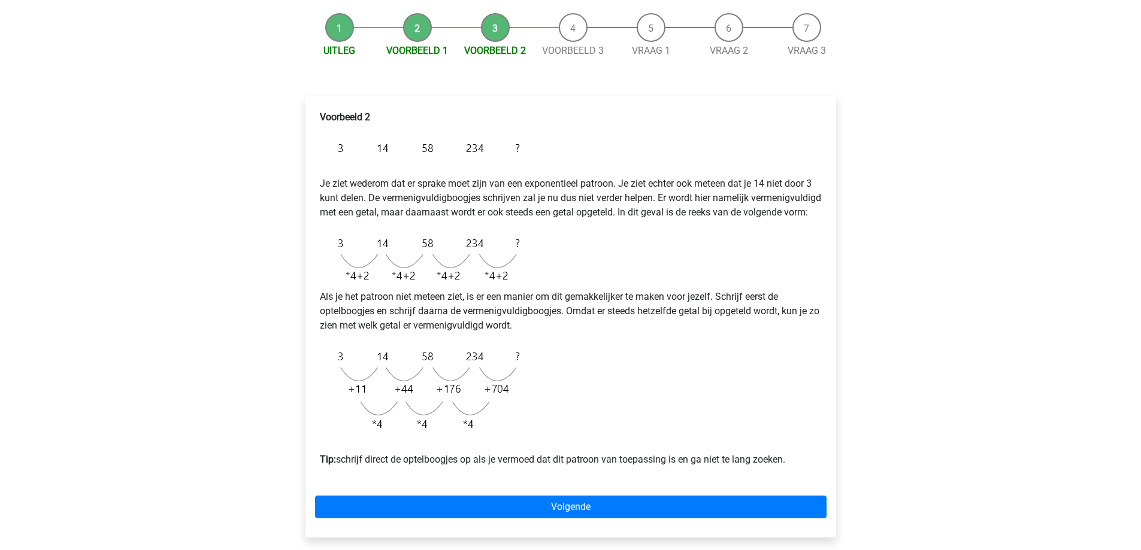
scroll to position [120, 0]
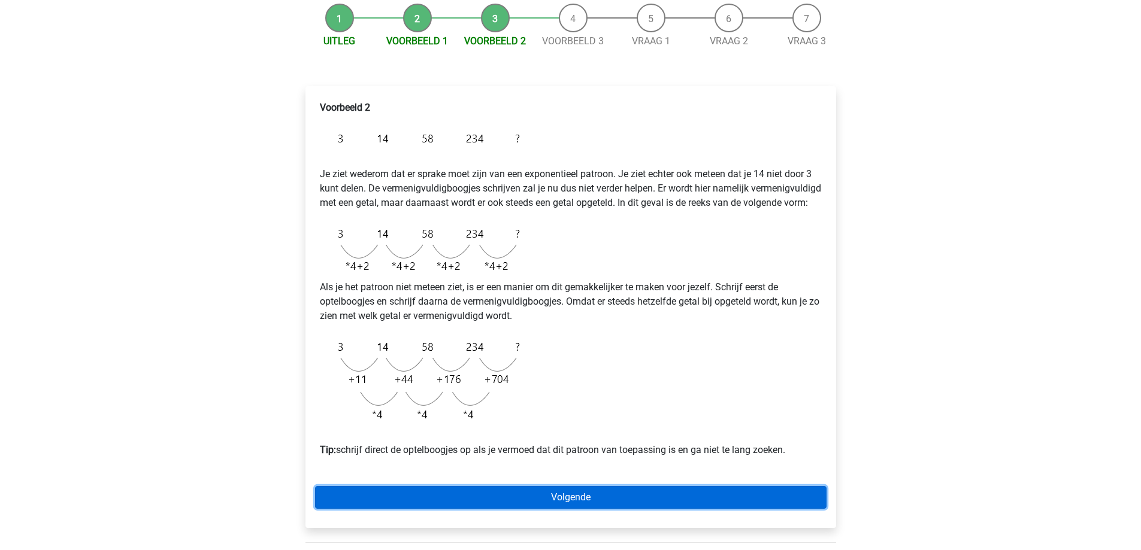
click at [509, 509] on link "Volgende" at bounding box center [571, 497] width 512 height 23
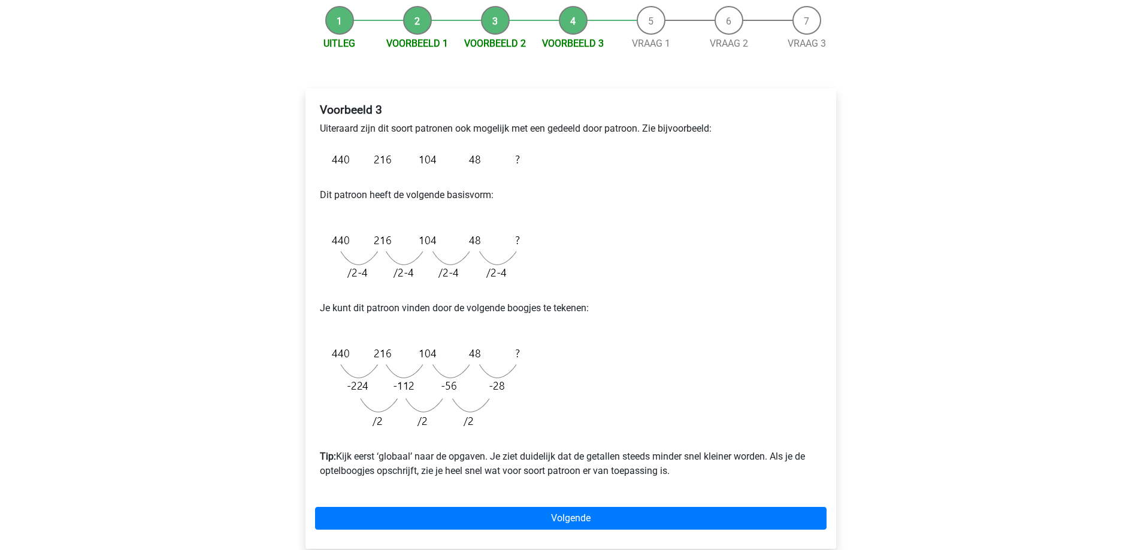
scroll to position [120, 0]
